Goal: Transaction & Acquisition: Purchase product/service

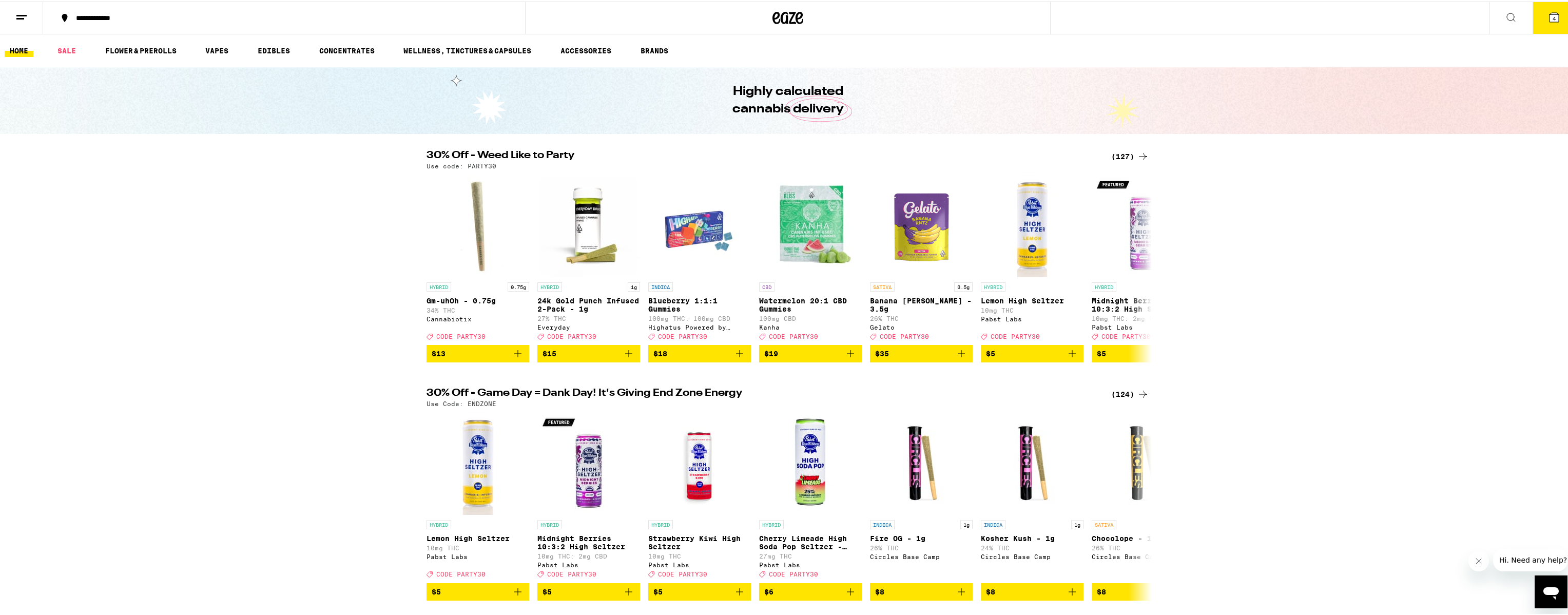
click at [1552, 17] on icon at bounding box center [1554, 16] width 12 height 12
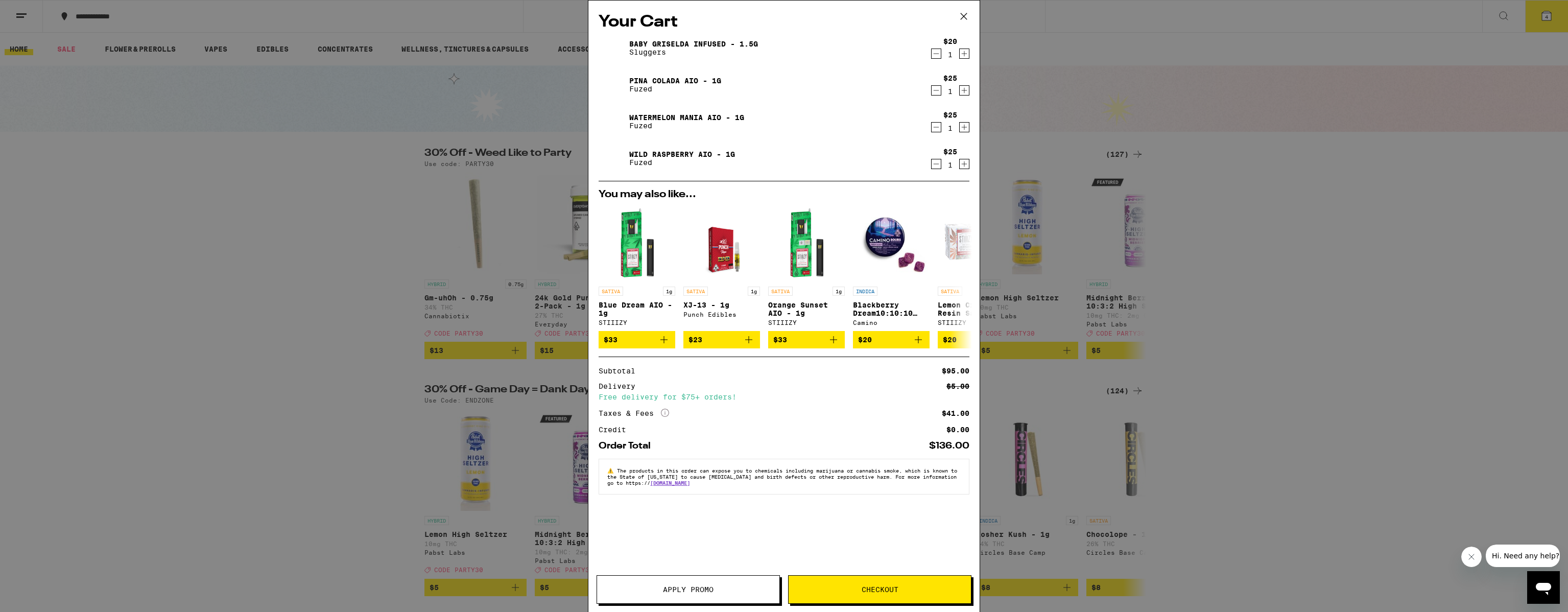
click at [383, 257] on div "Your Cart Baby [PERSON_NAME] Infused - 1.5g Sluggers $20 1 [PERSON_NAME] Colada…" at bounding box center [784, 306] width 1568 height 612
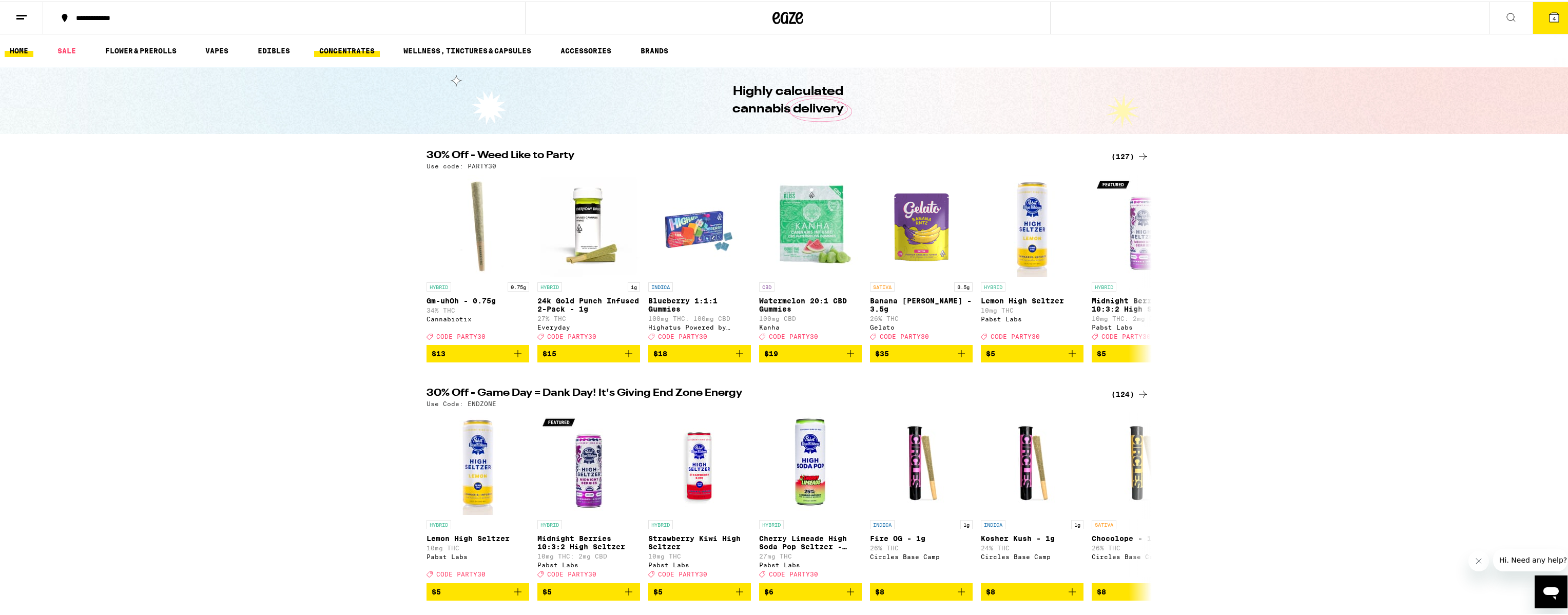
click at [342, 51] on link "CONCENTRATES" at bounding box center [347, 49] width 66 height 12
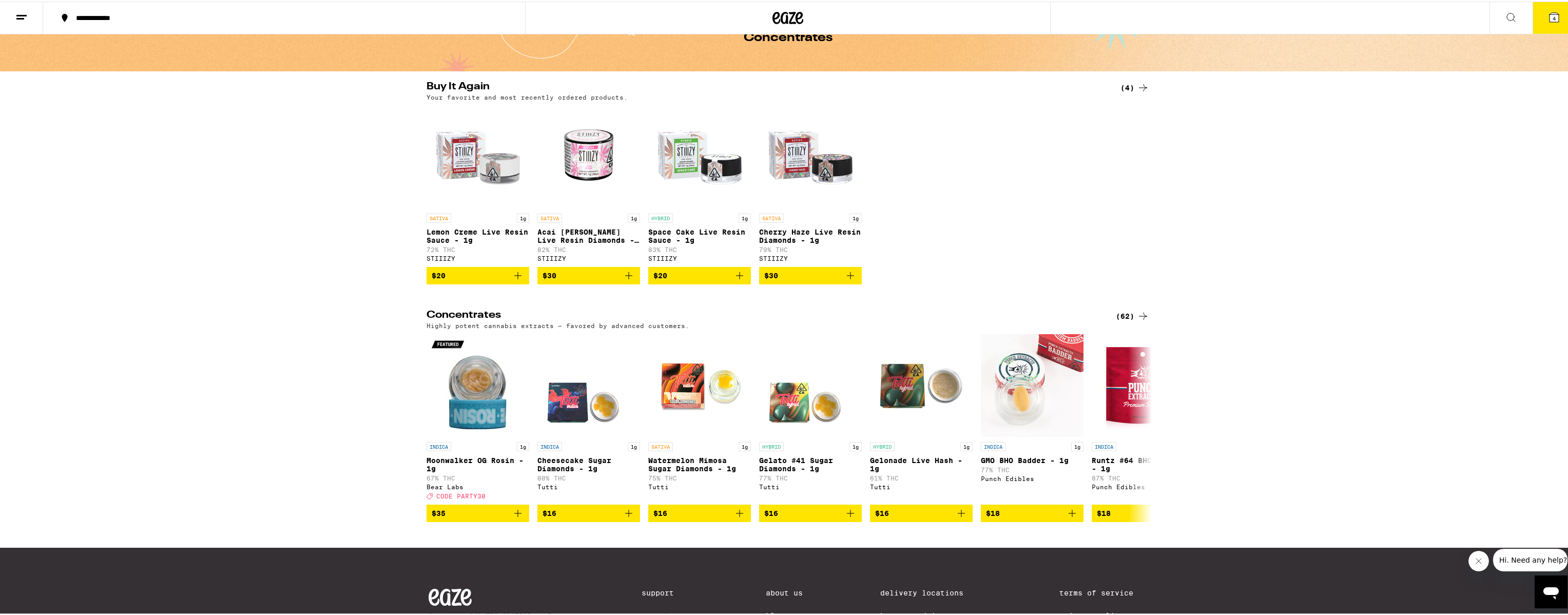
scroll to position [72, 0]
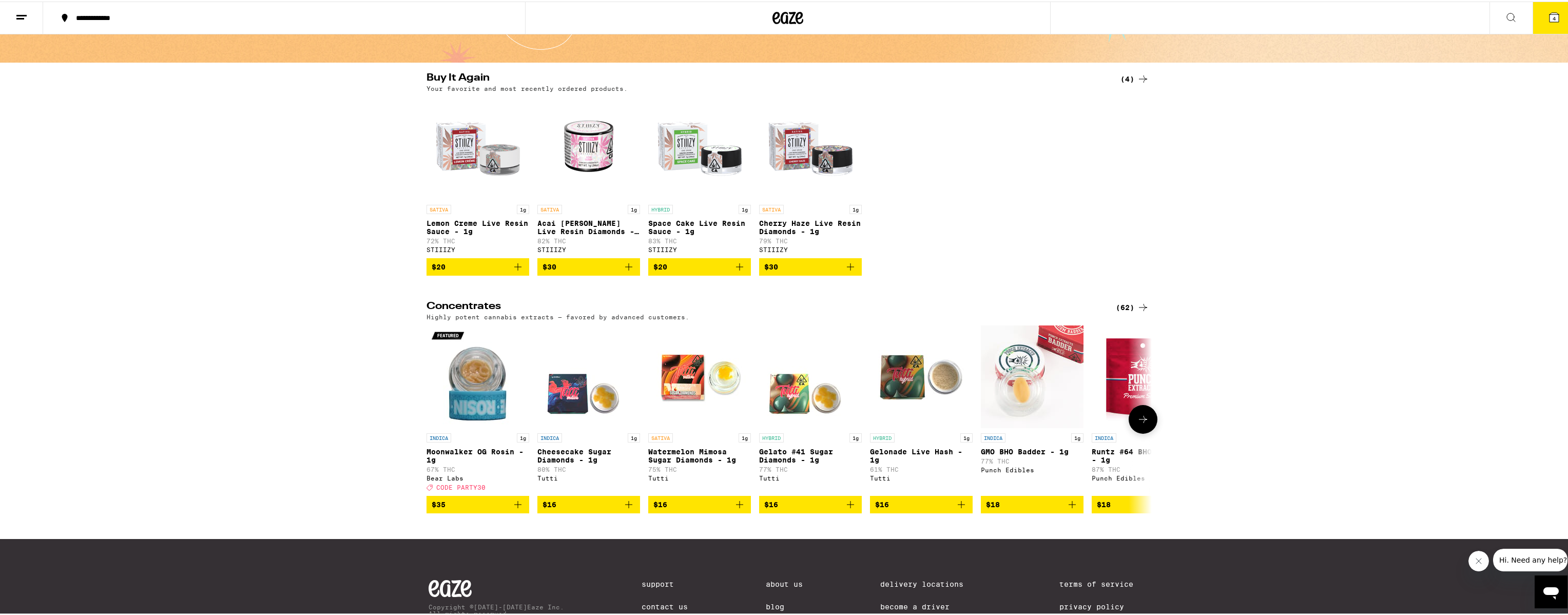
click at [738, 509] on icon "Add to bag" at bounding box center [740, 503] width 12 height 12
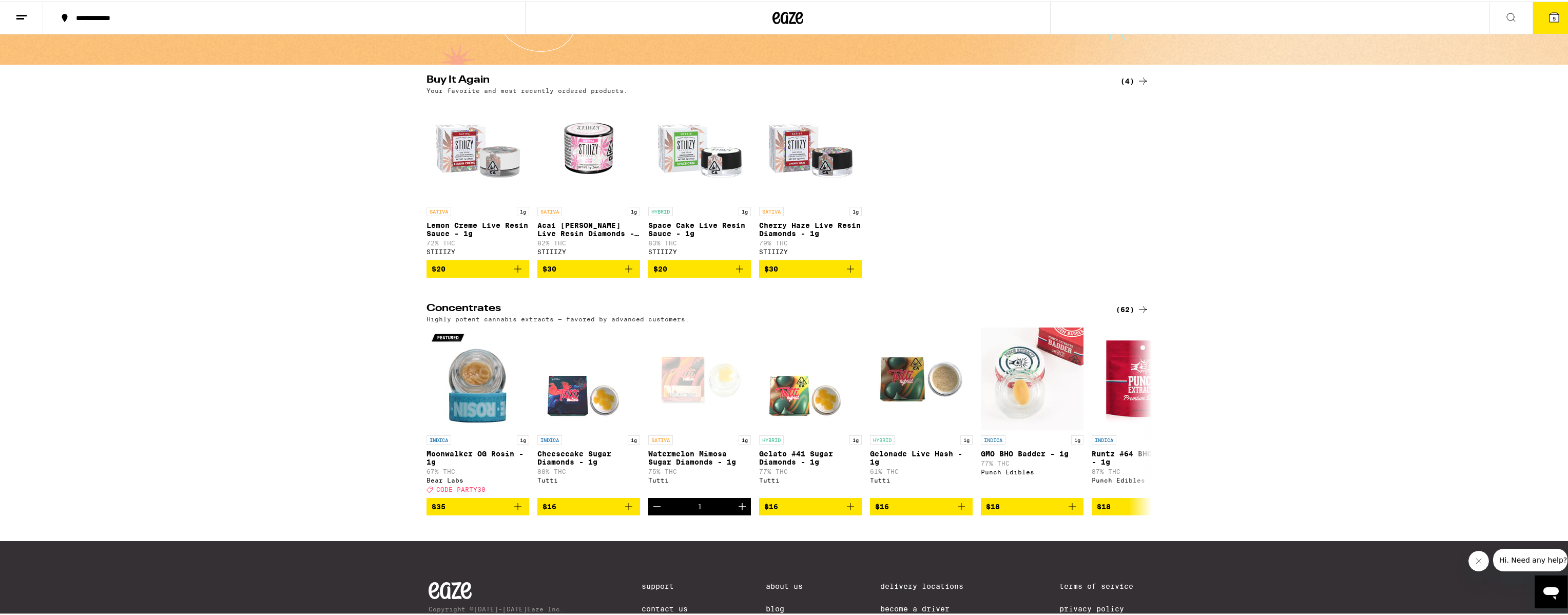
click at [1137, 313] on icon at bounding box center [1143, 308] width 12 height 12
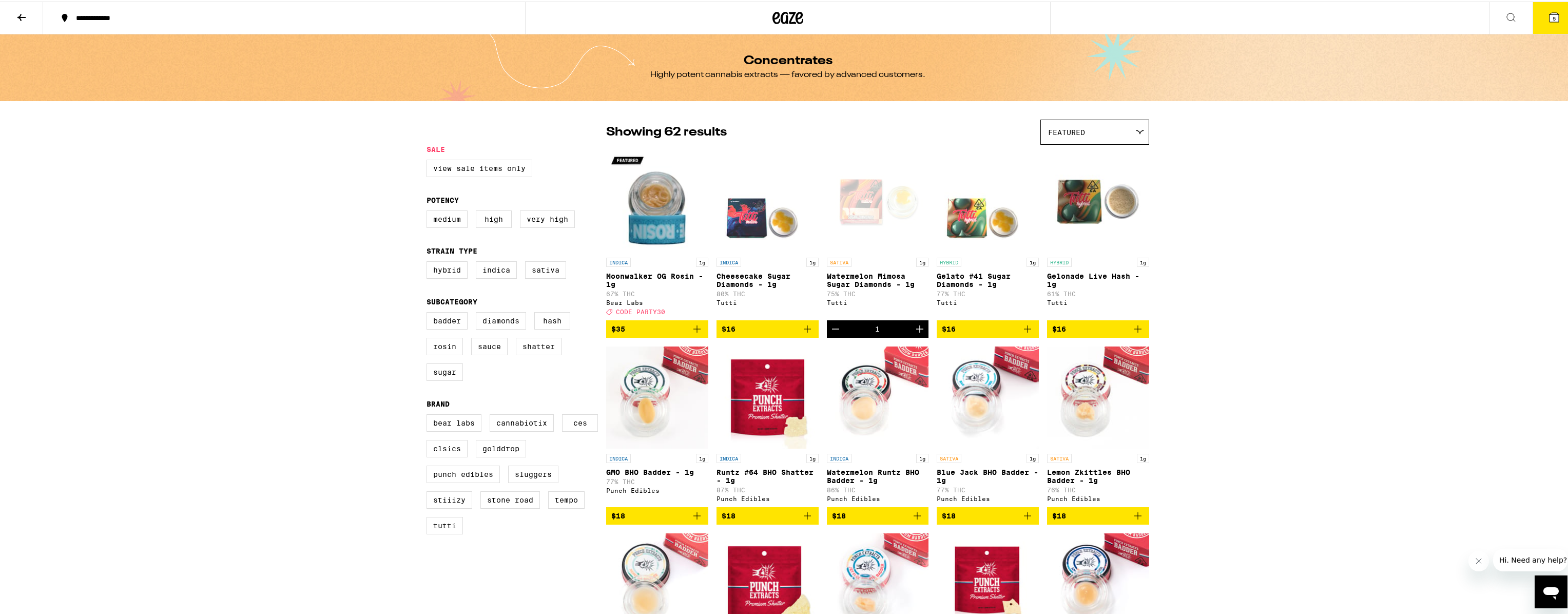
click at [1548, 19] on icon at bounding box center [1554, 16] width 12 height 12
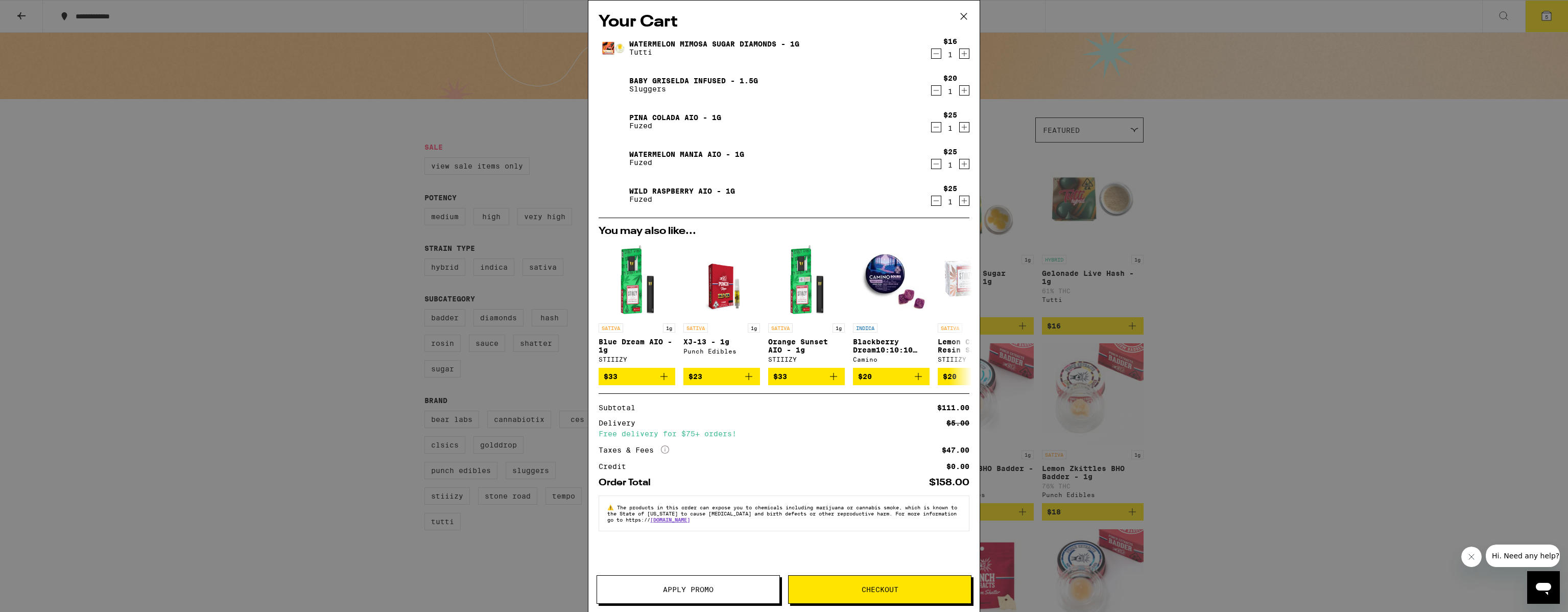
click at [23, 2] on div "Your Cart Watermelon Mimosa Sugar Diamonds - 1g Tutti $16 1 Baby [PERSON_NAME] …" at bounding box center [784, 306] width 1568 height 612
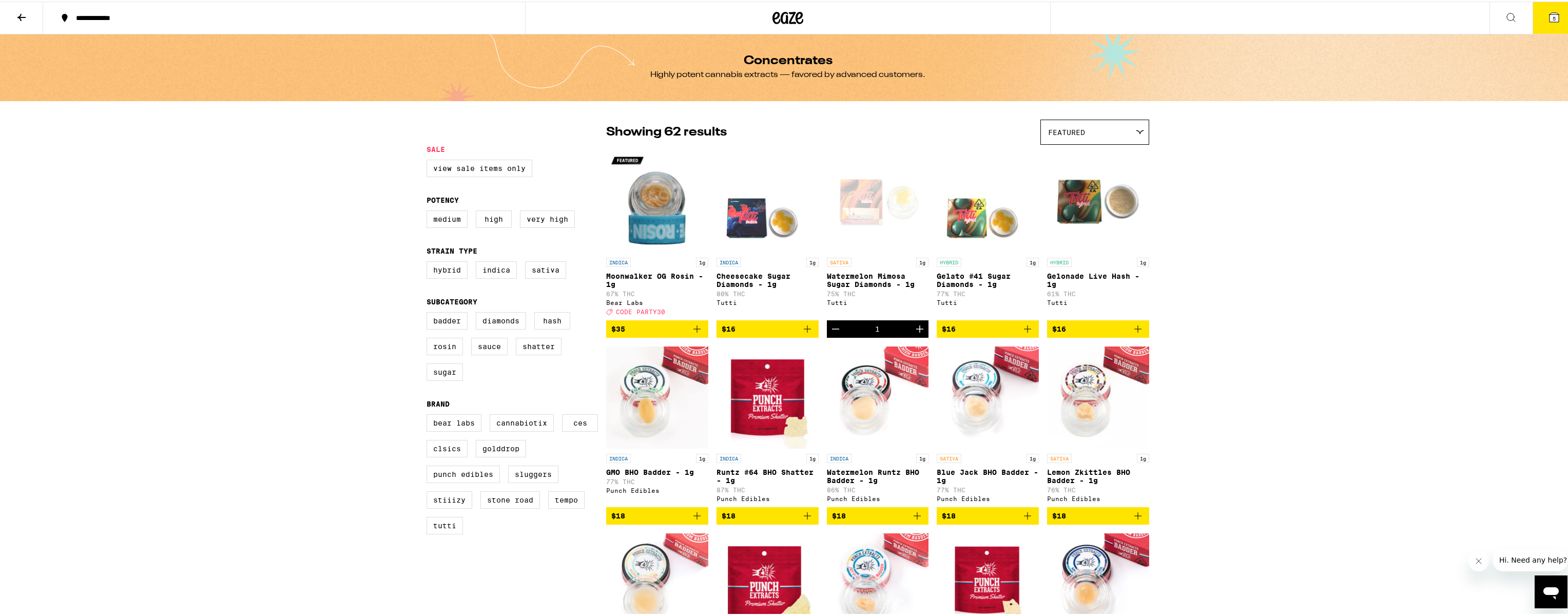
click at [19, 17] on icon at bounding box center [22, 16] width 12 height 12
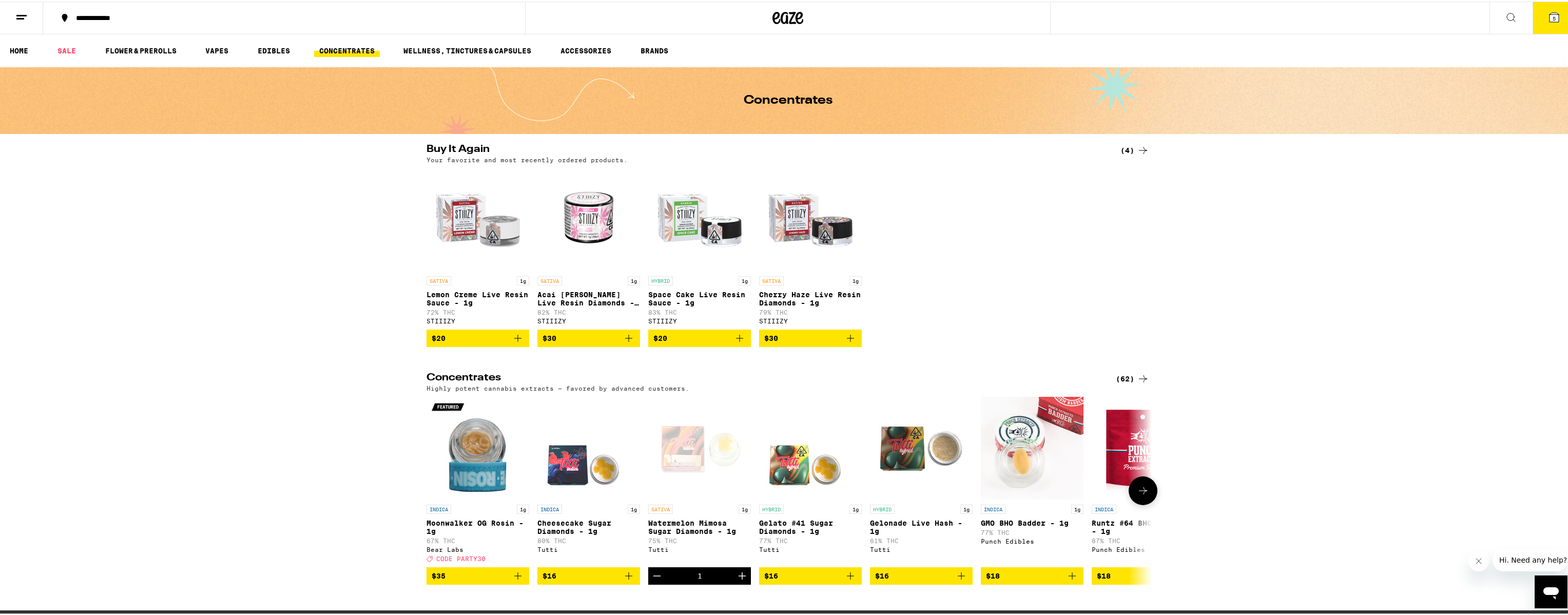
scroll to position [2, 0]
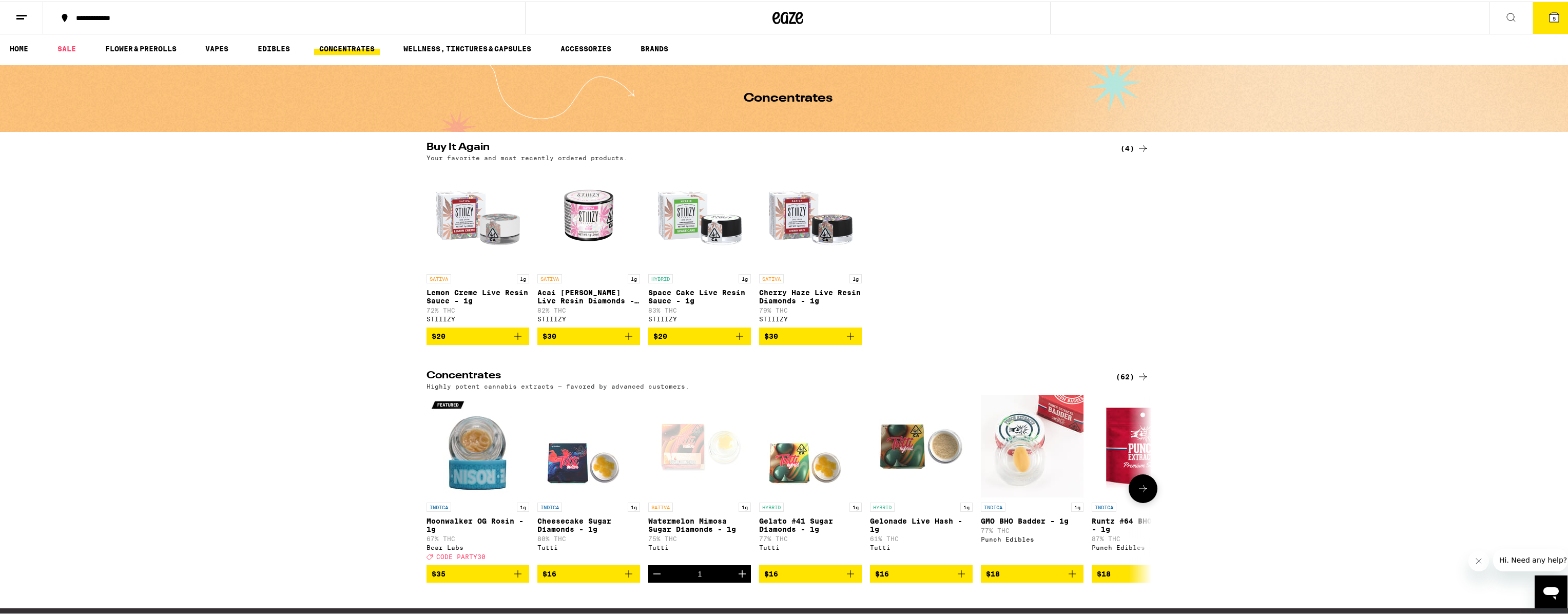
click at [468, 559] on span "CODE PARTY30" at bounding box center [461, 555] width 49 height 7
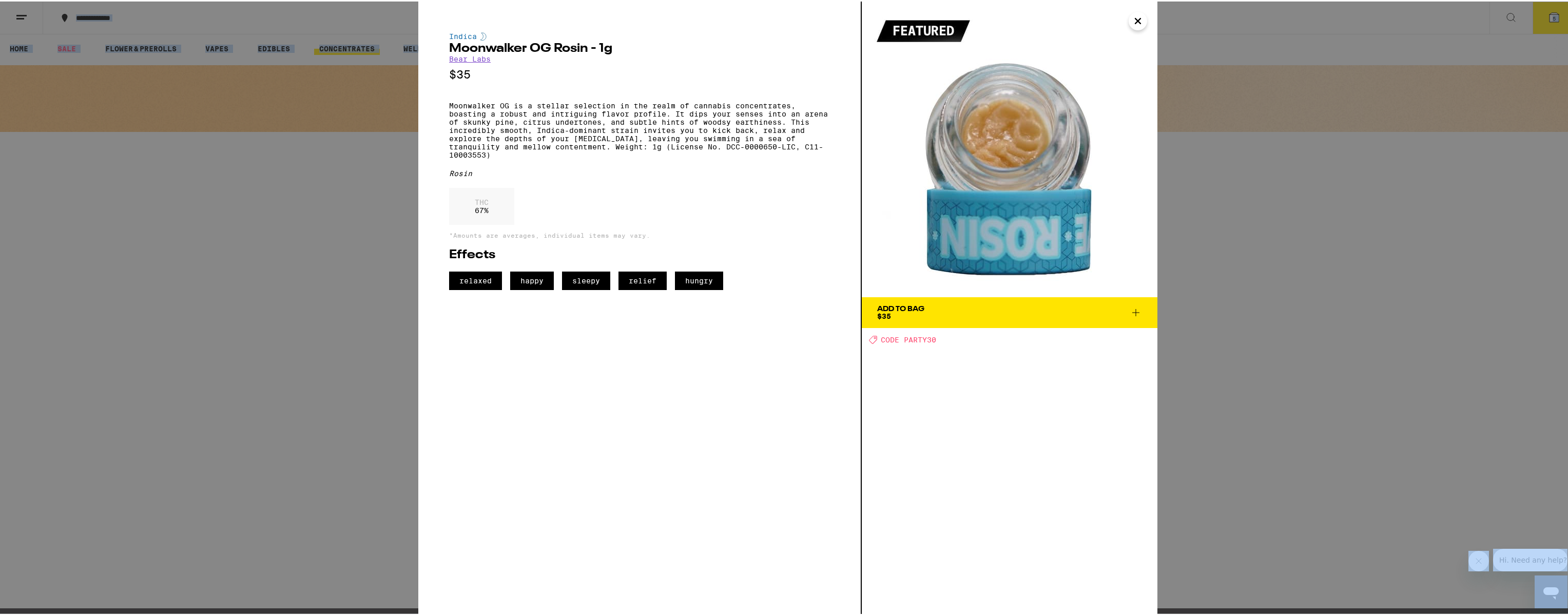
click at [468, 568] on div "[PERSON_NAME] [PERSON_NAME] - 1g Bear Labs $35 Moonwalker OG is a stellar selec…" at bounding box center [639, 307] width 444 height 615
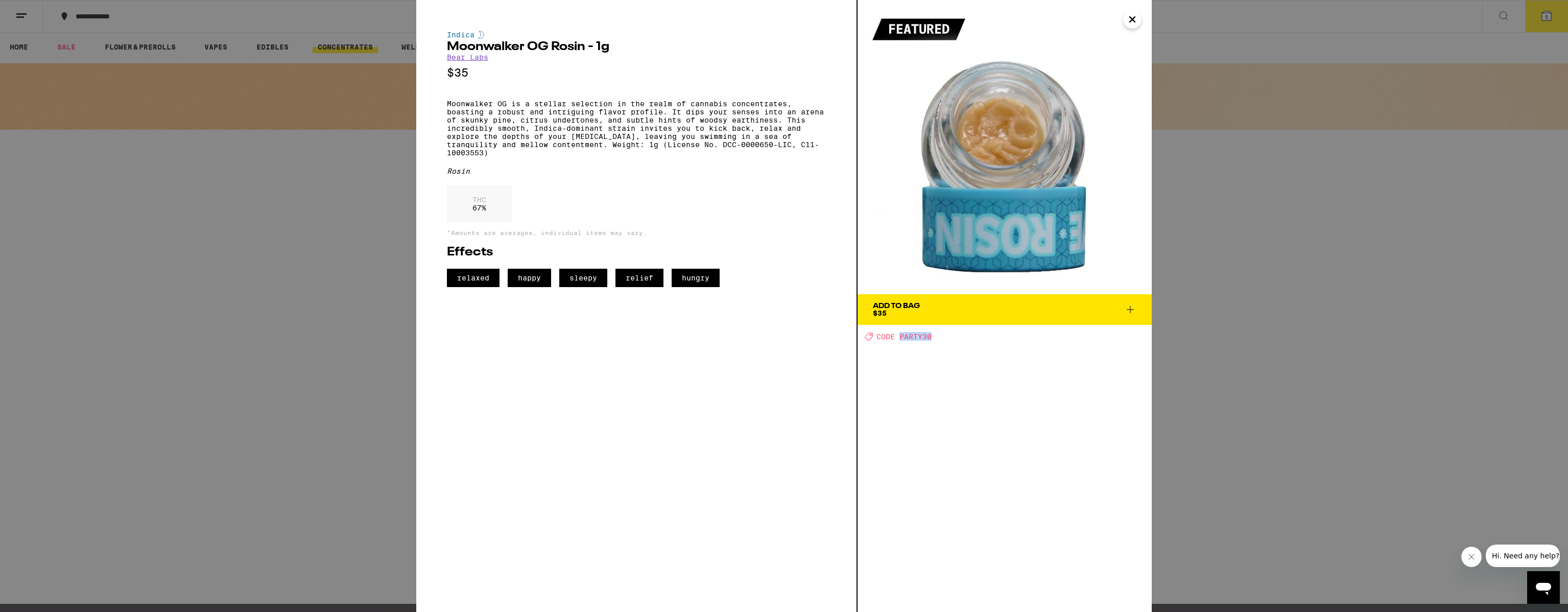
drag, startPoint x: 934, startPoint y: 339, endPoint x: 897, endPoint y: 337, distance: 37.1
click at [899, 337] on div "Deal Created with Sketch. CODE PARTY30" at bounding box center [1007, 336] width 287 height 9
copy span "PARTY30"
click at [1136, 19] on icon "Close" at bounding box center [1133, 19] width 12 height 15
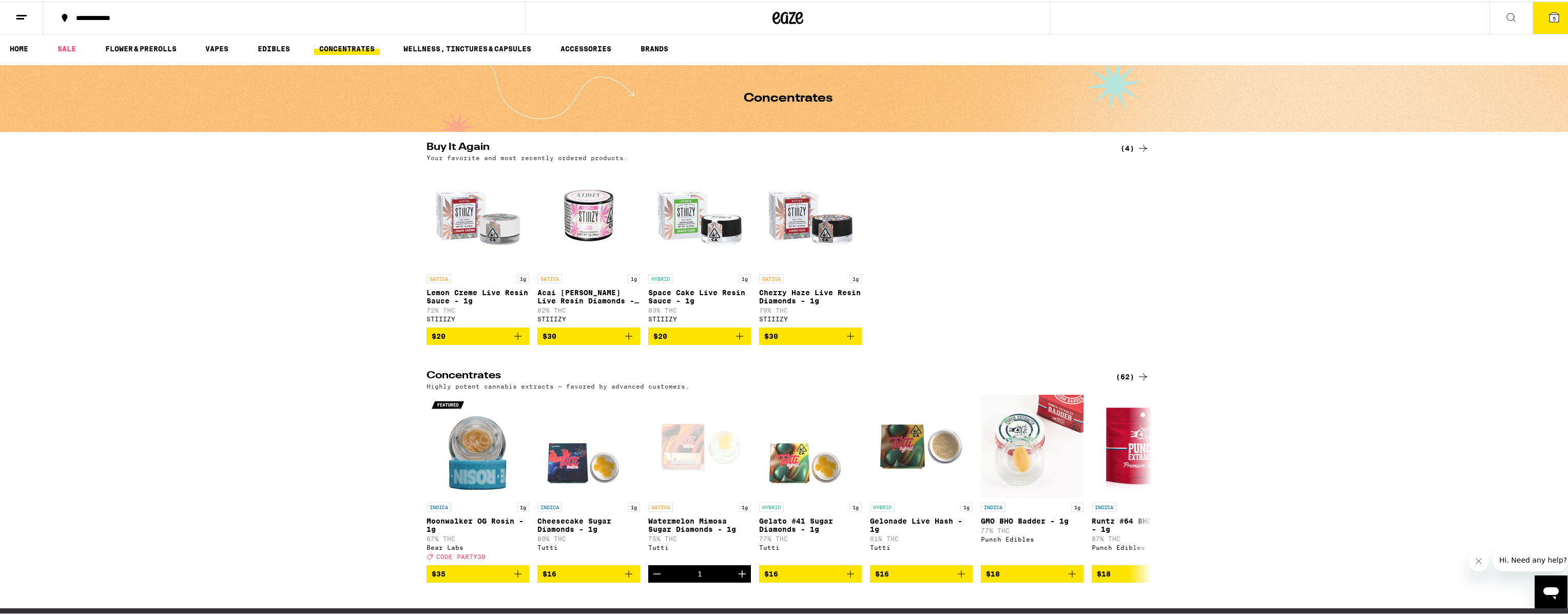
click at [1551, 19] on icon at bounding box center [1554, 16] width 9 height 9
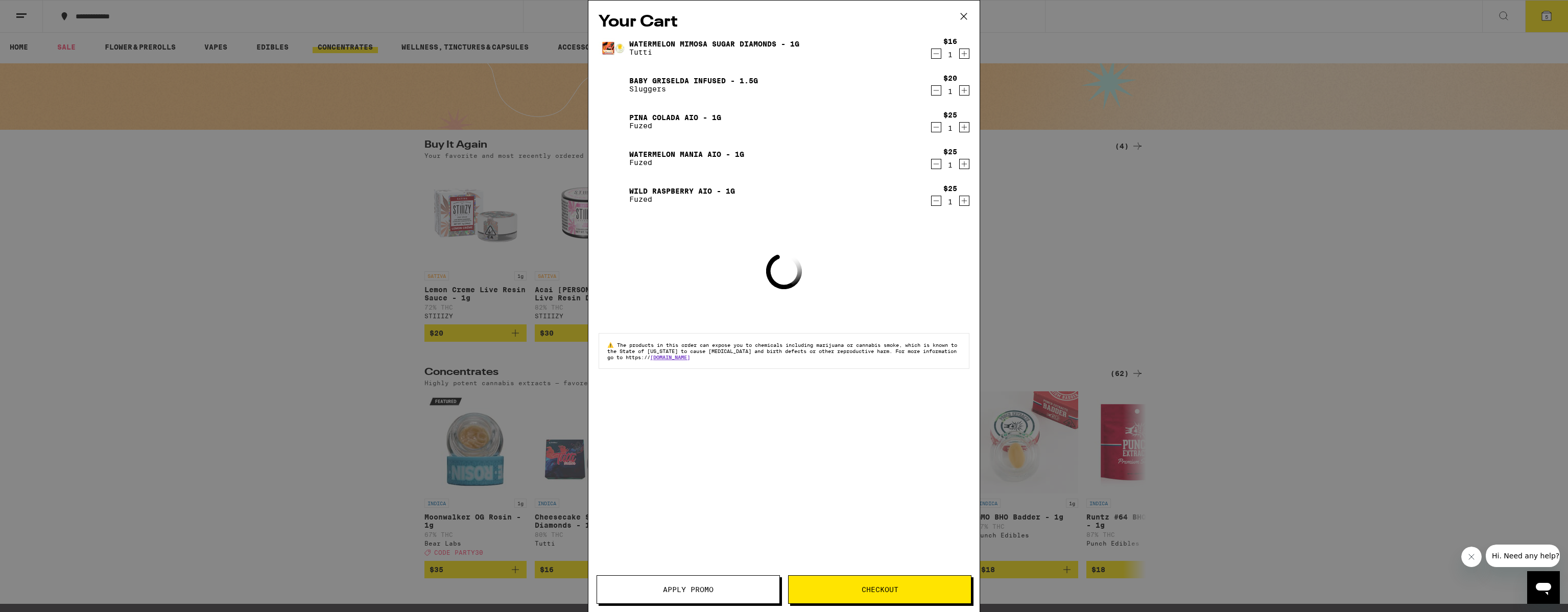
click at [697, 583] on button "Apply Promo" at bounding box center [688, 590] width 183 height 29
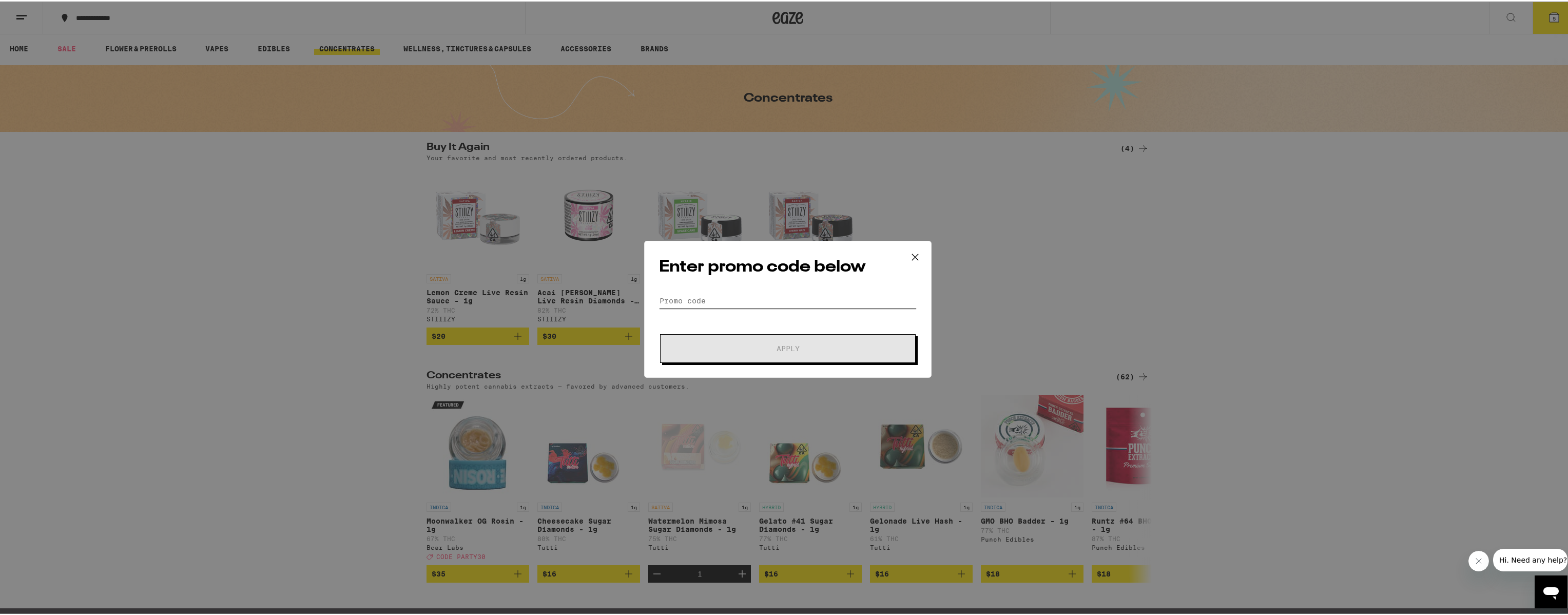
click at [744, 302] on input "Promo Code" at bounding box center [788, 299] width 258 height 16
paste input "PARTY30"
type input "PARTY30"
click at [749, 338] on button "Apply" at bounding box center [788, 347] width 256 height 29
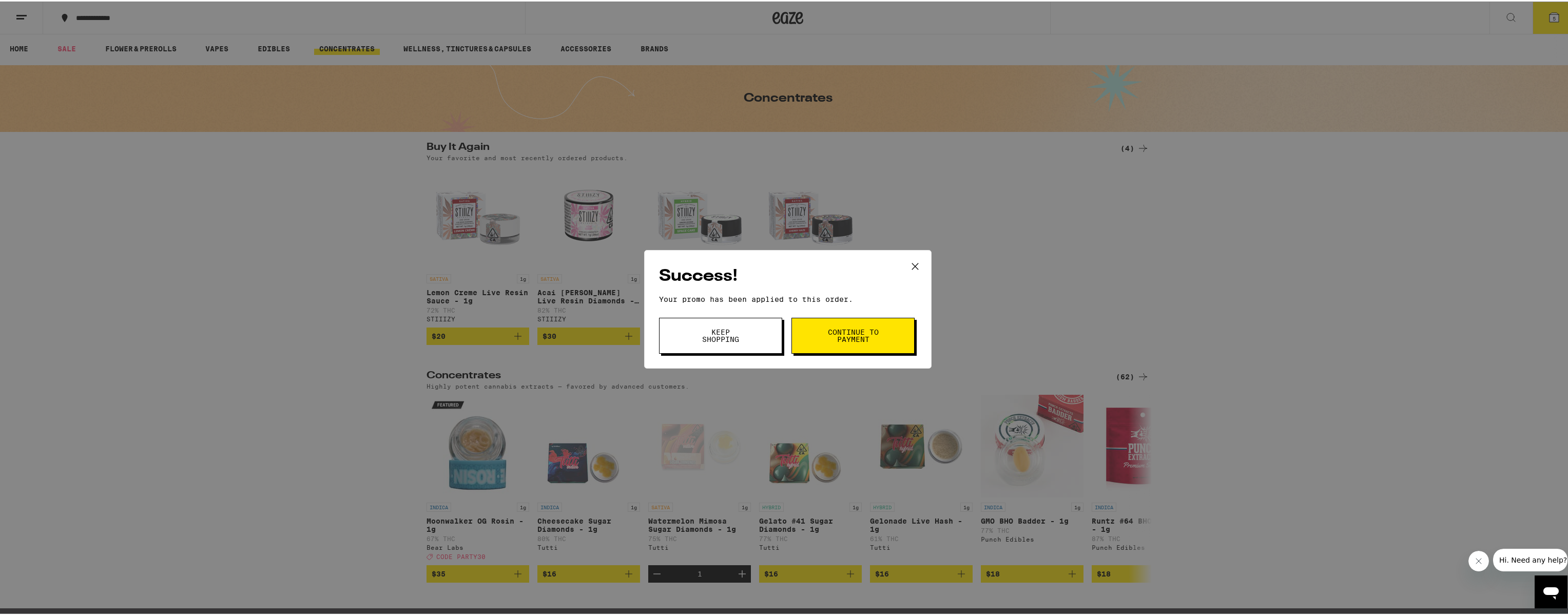
click at [859, 334] on span "Continue to payment" at bounding box center [852, 334] width 52 height 14
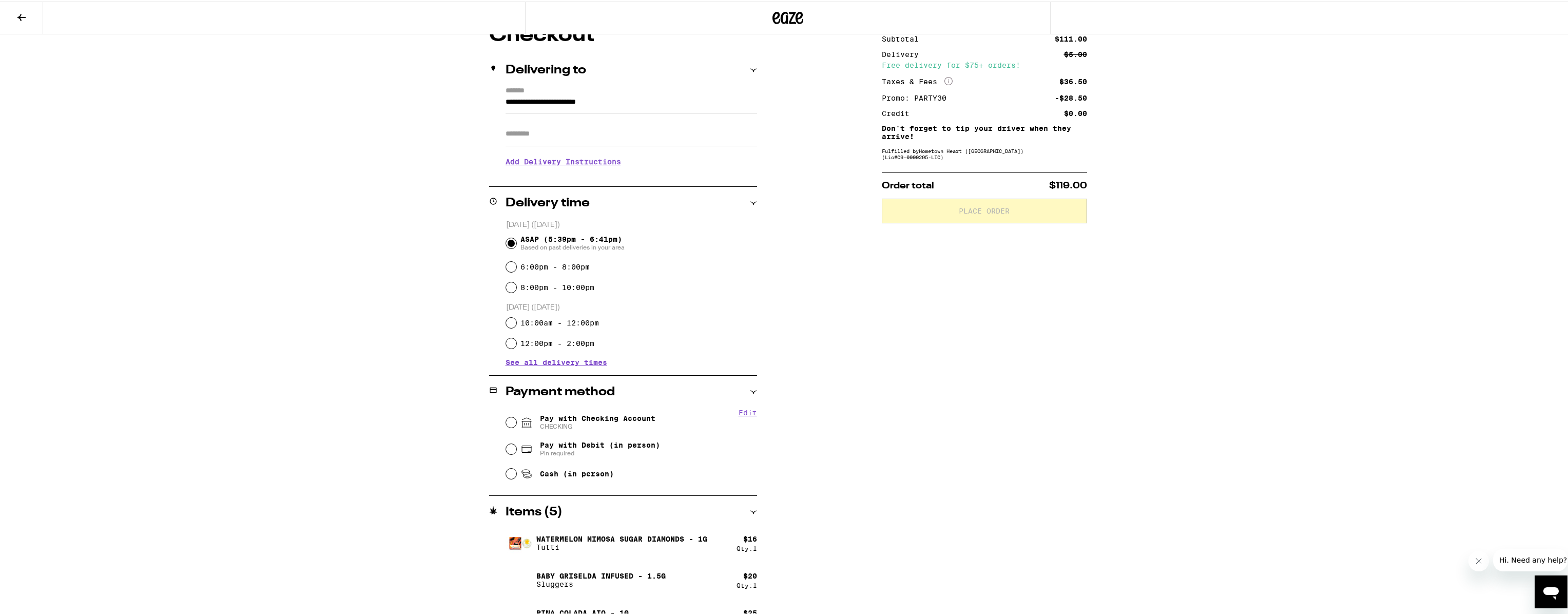
scroll to position [99, 0]
click at [636, 425] on span "CHECKING" at bounding box center [598, 427] width 116 height 9
click at [517, 425] on input "Pay with Checking Account CHECKING" at bounding box center [510, 423] width 10 height 10
radio input "true"
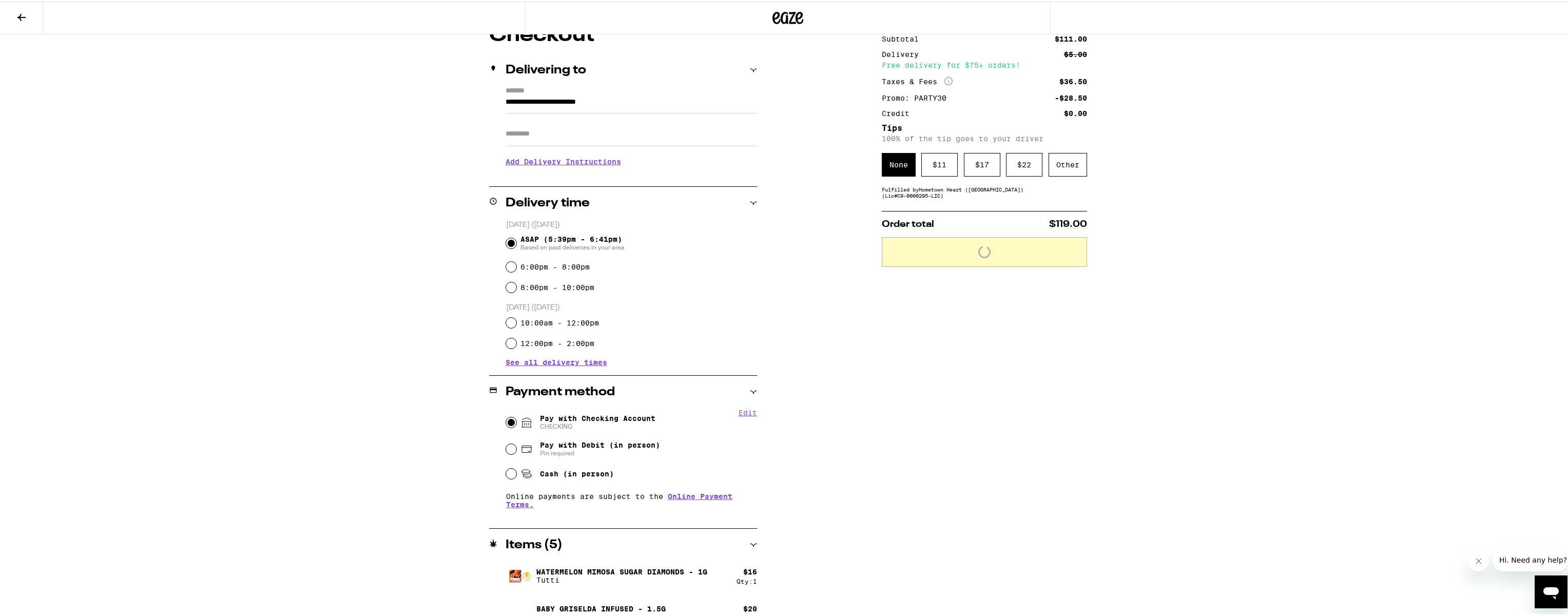
scroll to position [103, 0]
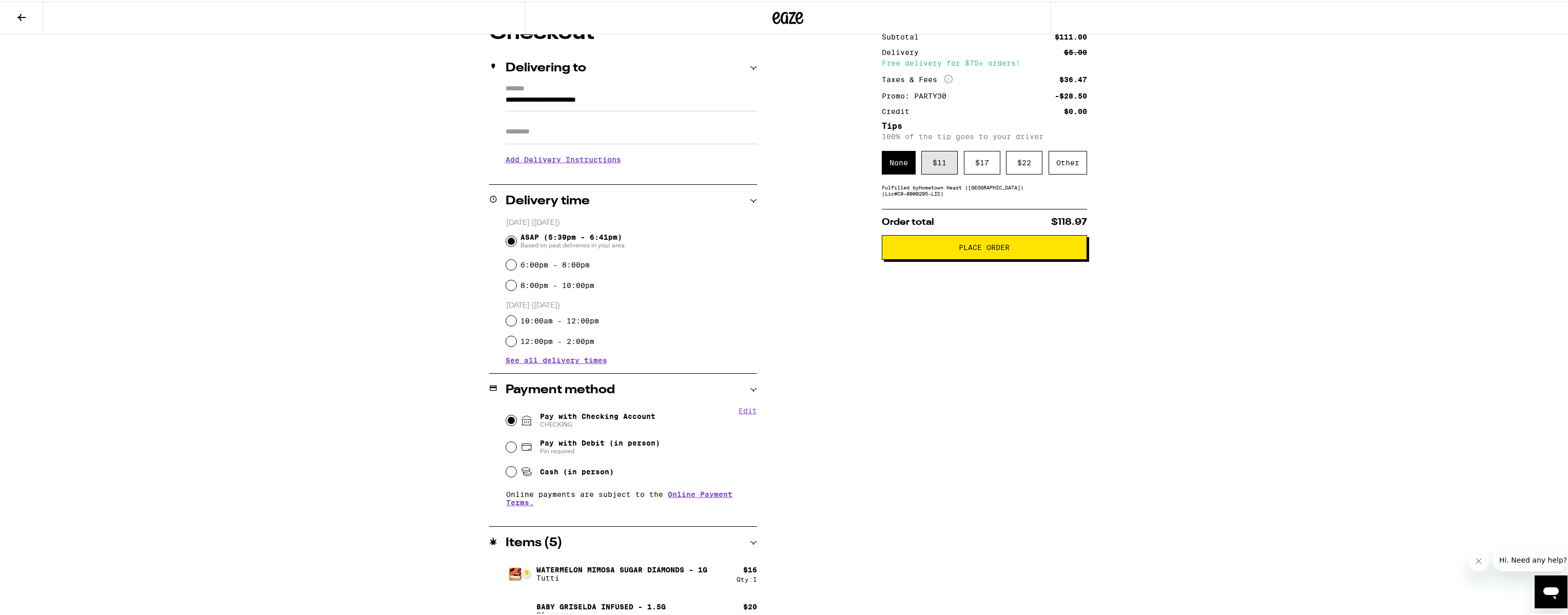
click at [935, 166] on div "$ 11" at bounding box center [939, 161] width 37 height 23
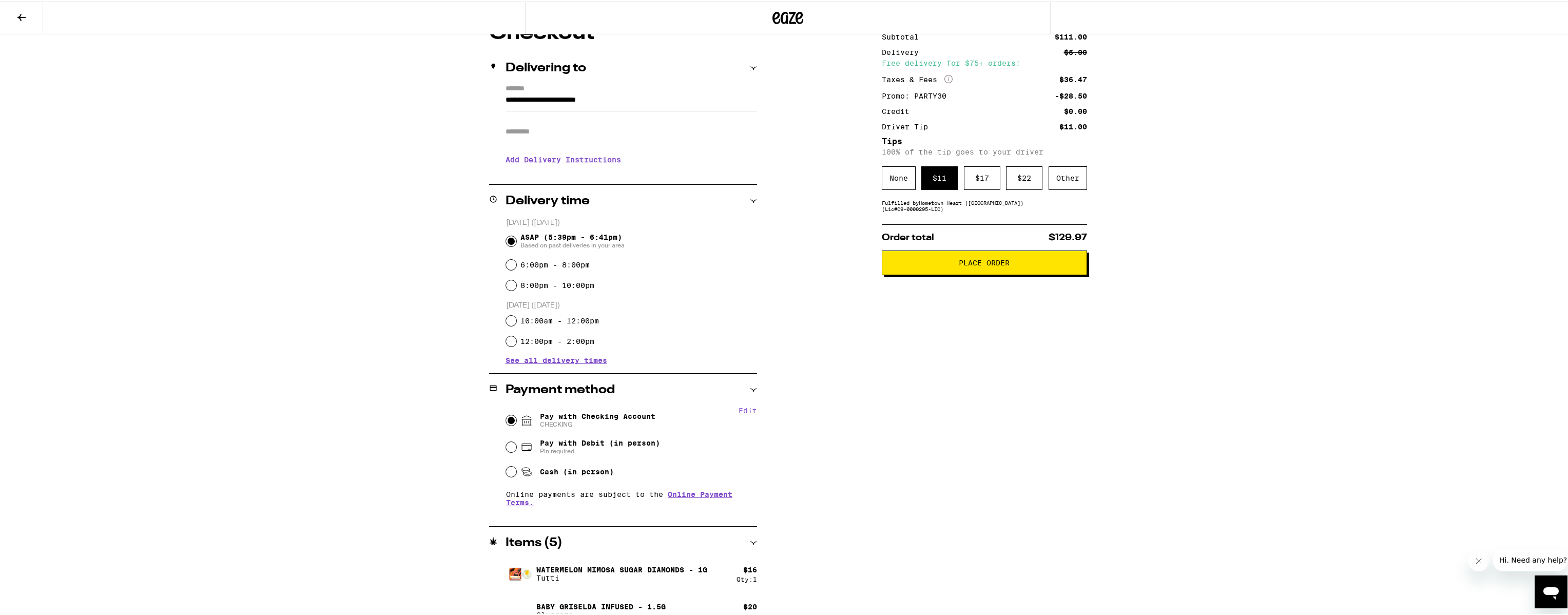
click at [960, 269] on button "Place Order" at bounding box center [984, 261] width 205 height 25
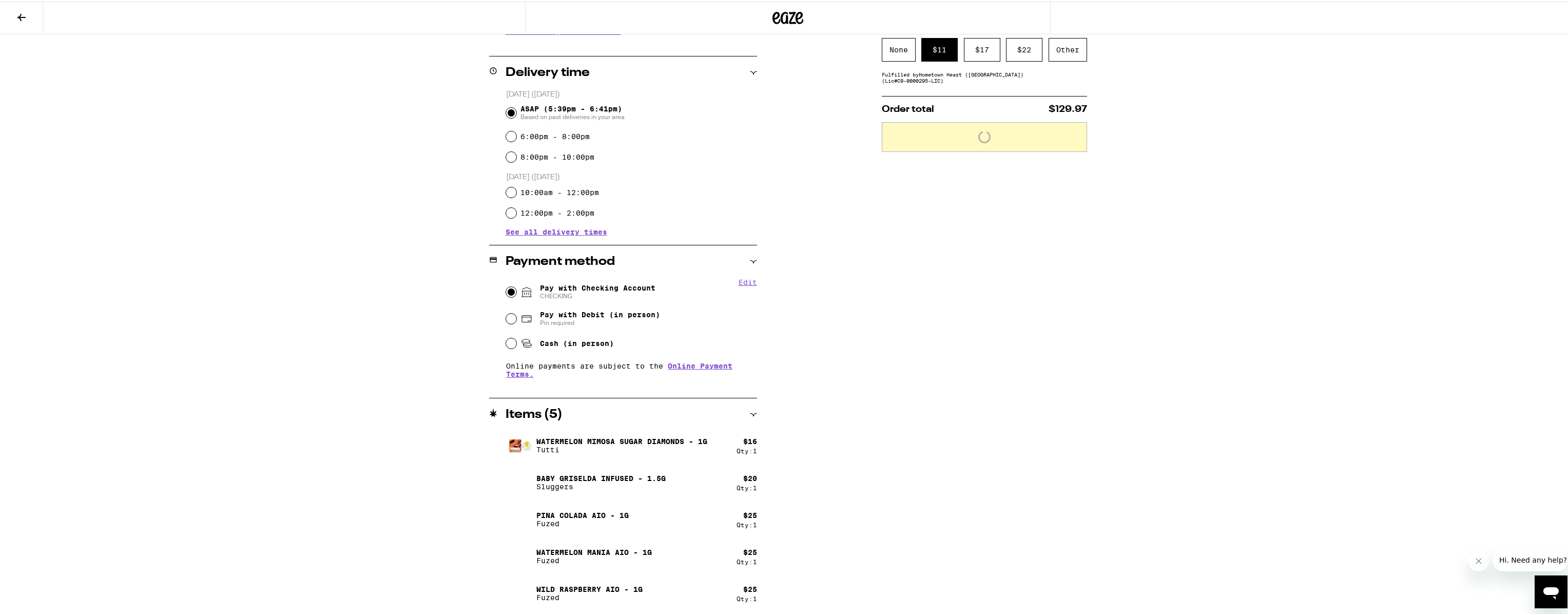
scroll to position [0, 0]
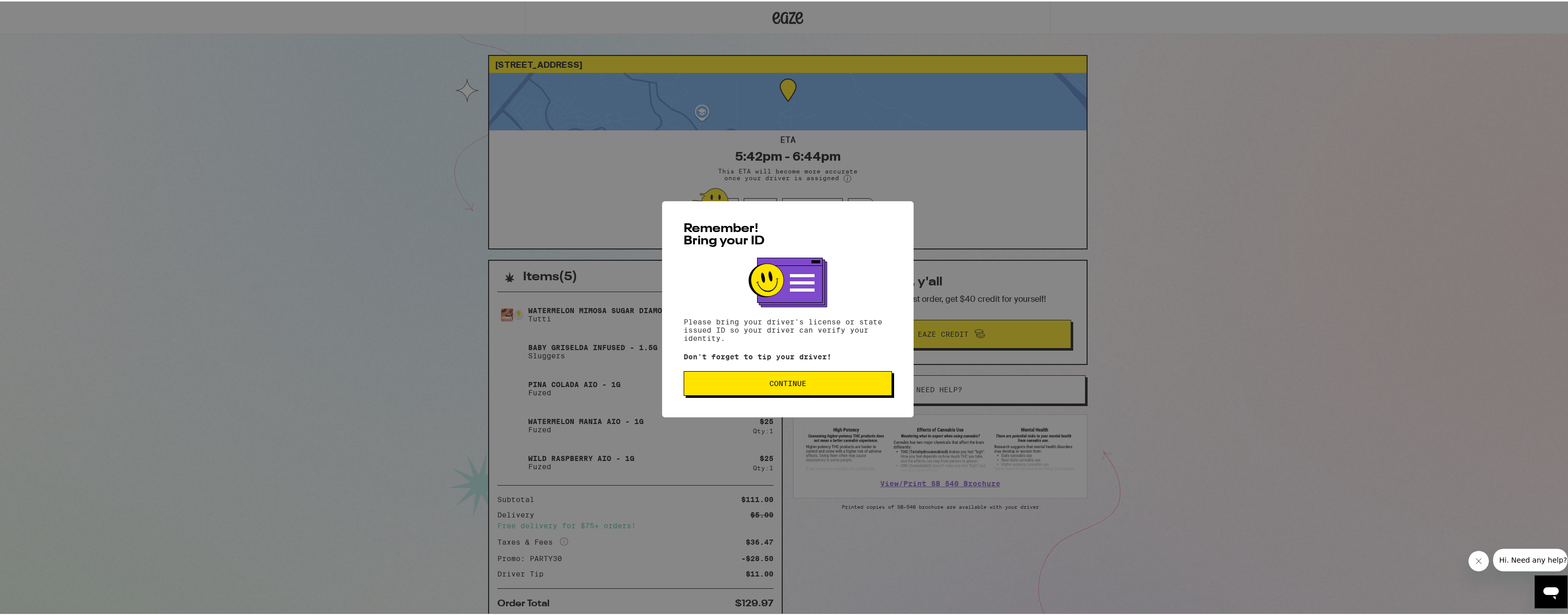
click at [842, 393] on button "Continue" at bounding box center [788, 383] width 208 height 25
